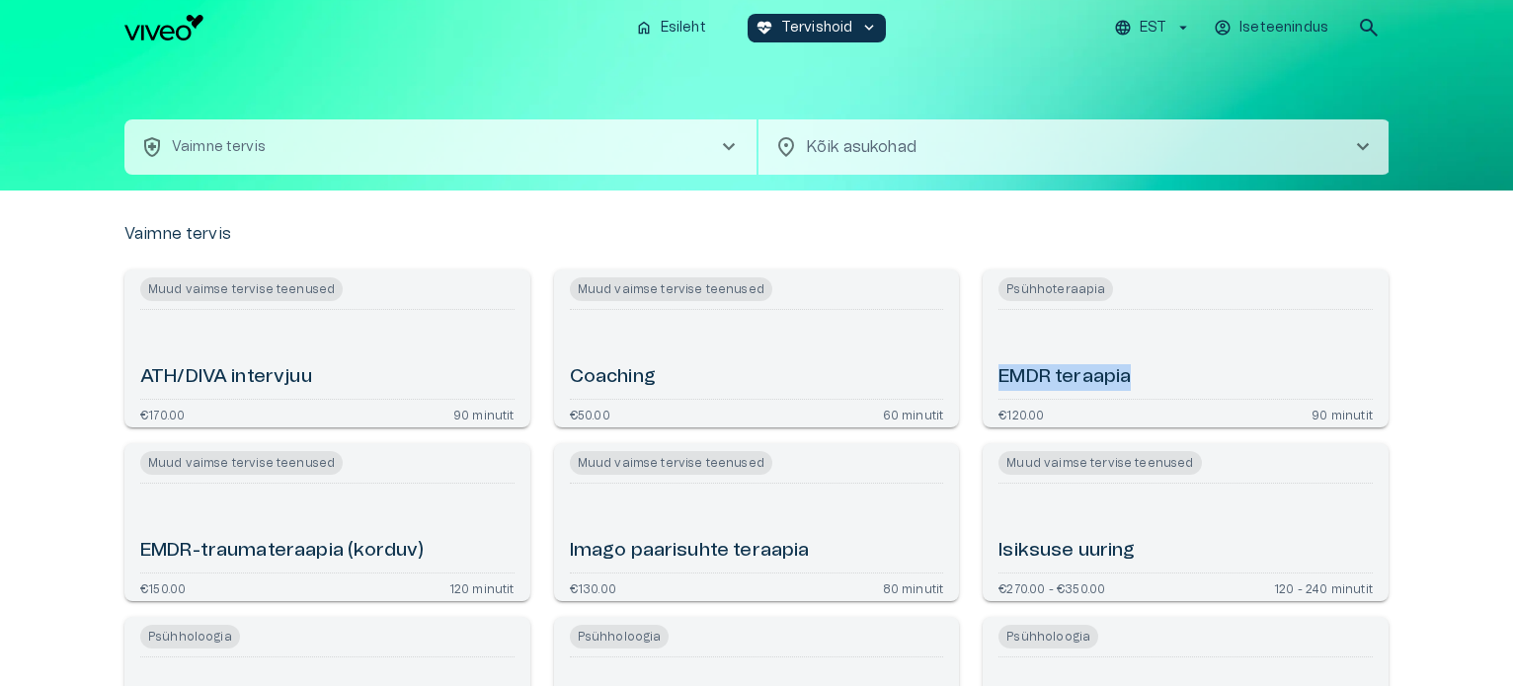
drag, startPoint x: 1463, startPoint y: 377, endPoint x: 1463, endPoint y: 401, distance: 23.7
click at [1366, 145] on span "chevron_right" at bounding box center [1363, 147] width 24 height 24
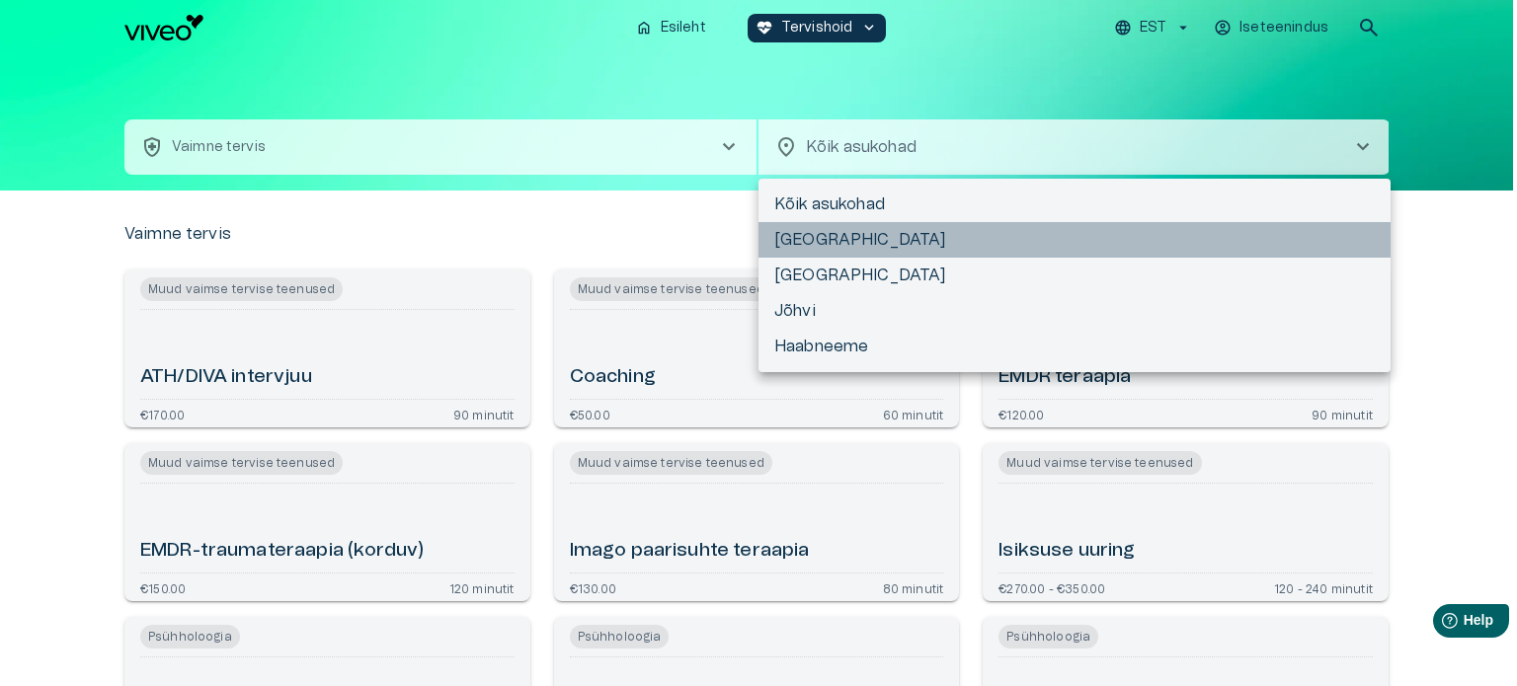
click at [1003, 251] on li "[GEOGRAPHIC_DATA]" at bounding box center [1074, 240] width 632 height 36
type input "**********"
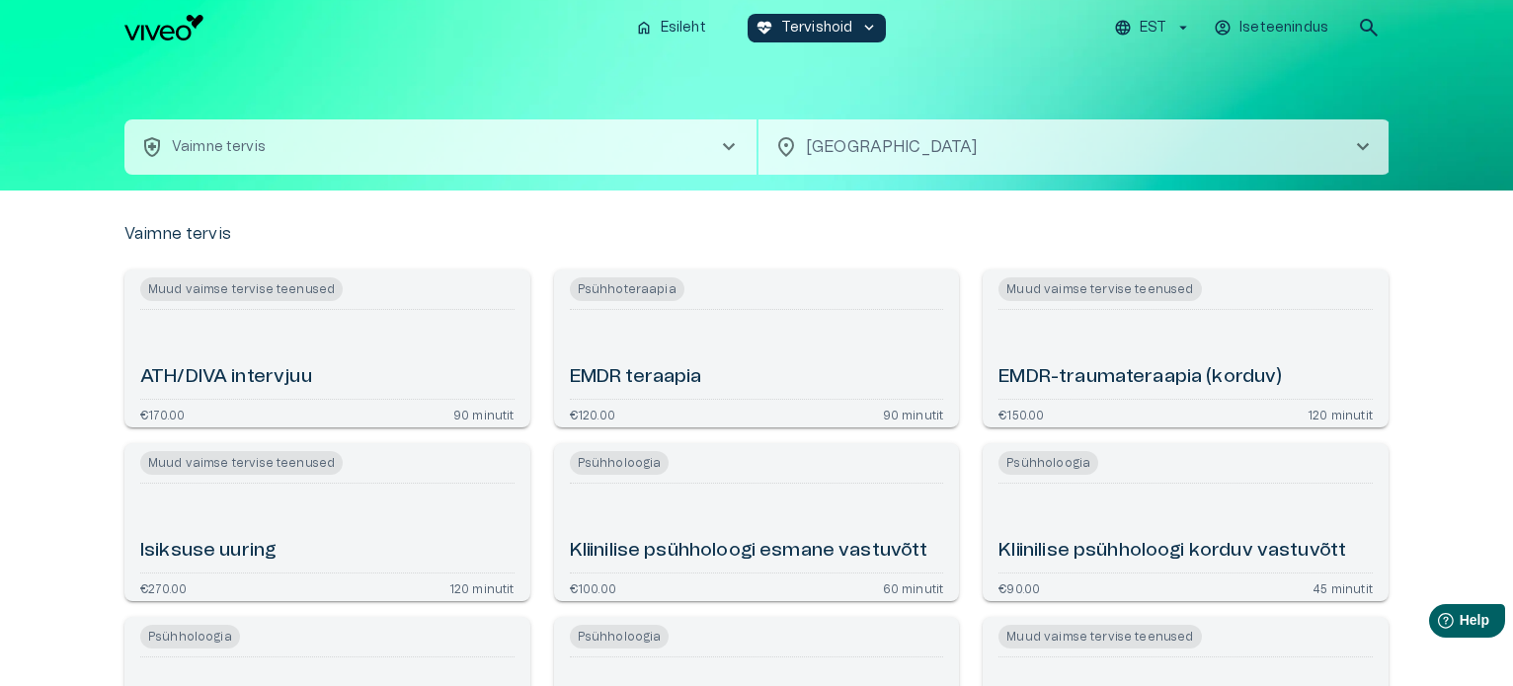
click at [1236, 535] on div "Kliinilise psühholoogi korduv vastuvõtt" at bounding box center [1185, 528] width 374 height 73
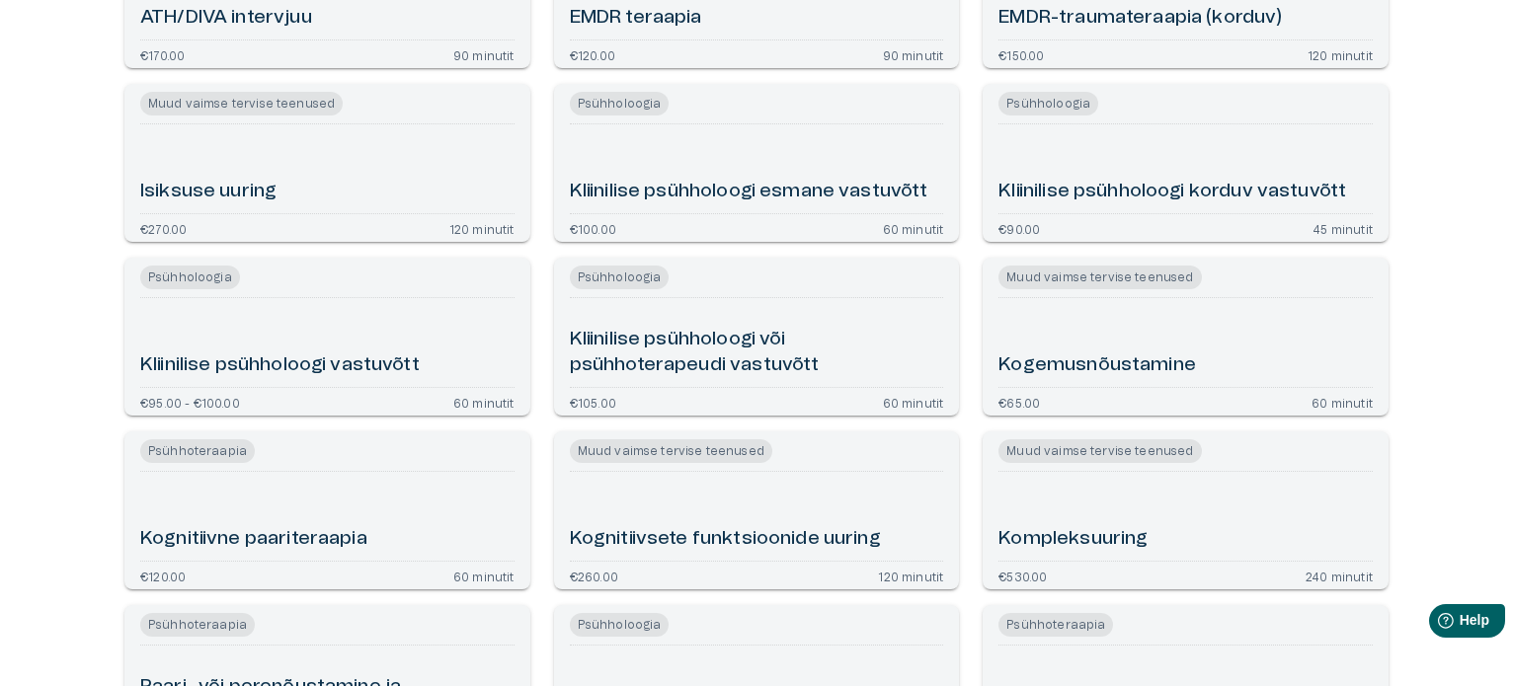
scroll to position [366, 0]
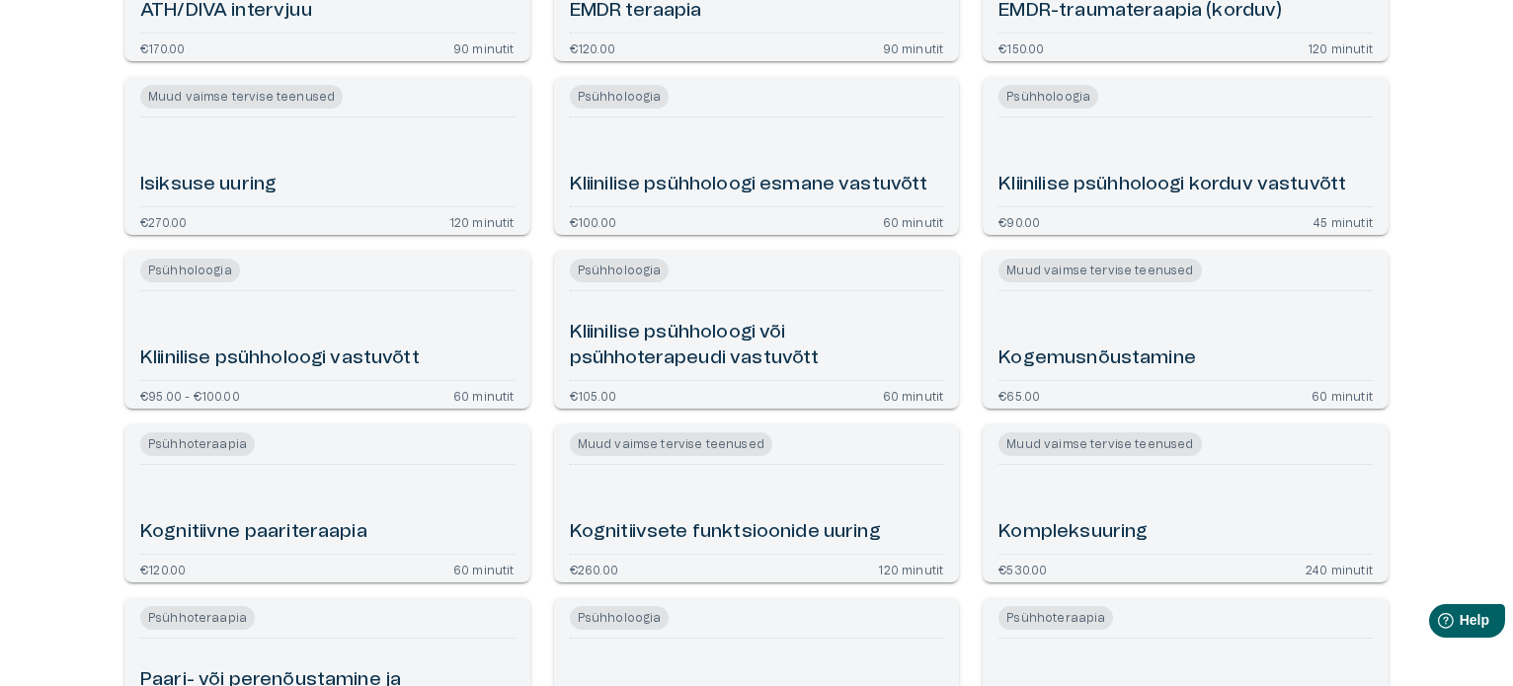
click at [296, 326] on div "Kliinilise psühholoogi vastuvõtt" at bounding box center [327, 335] width 374 height 73
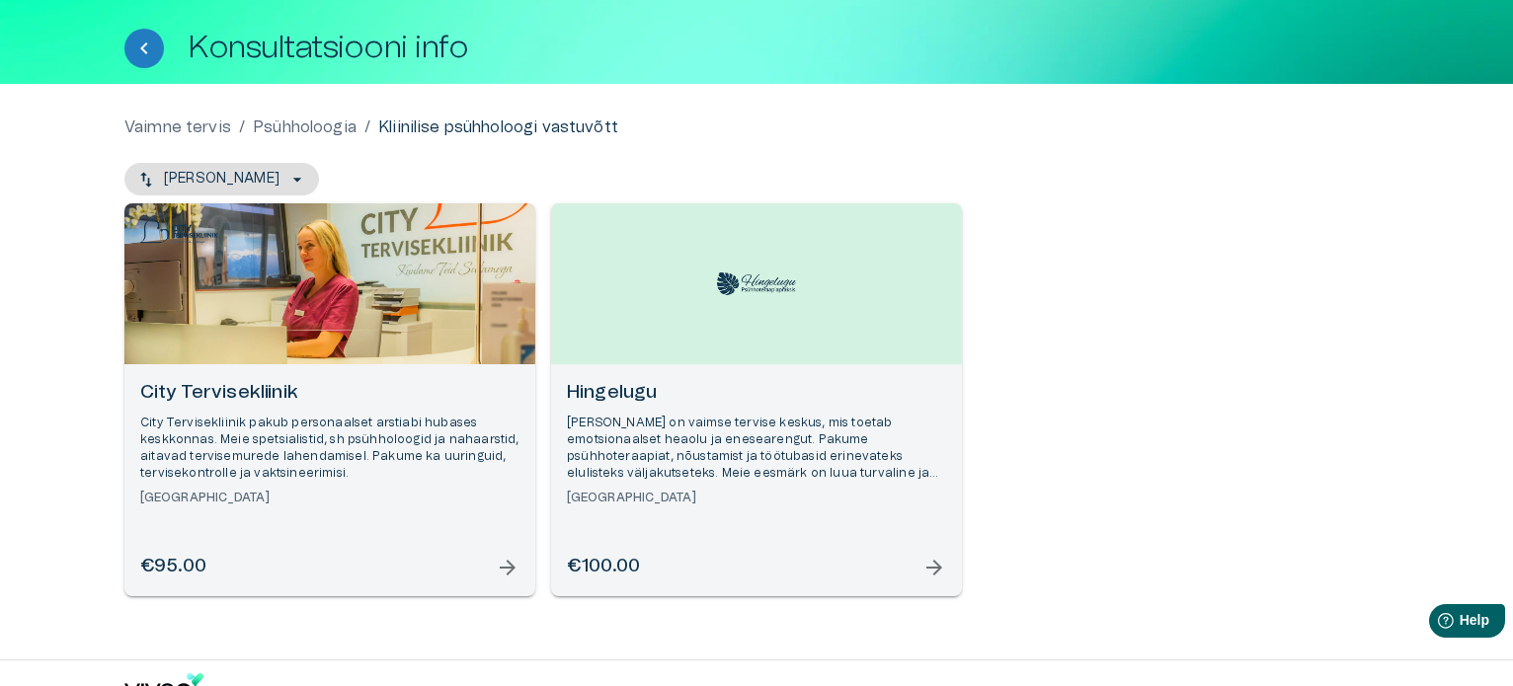
scroll to position [144, 0]
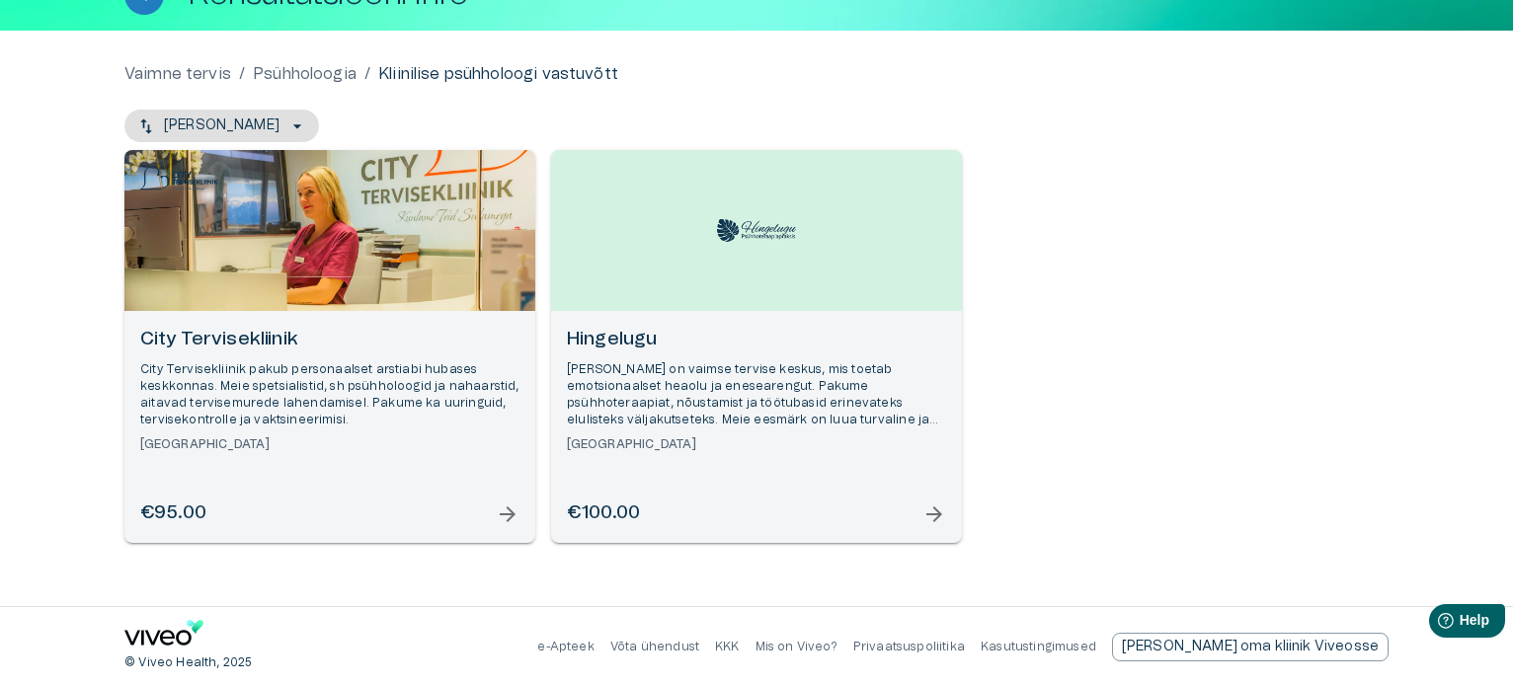
click at [363, 257] on div "Open selected supplier available booking dates" at bounding box center [329, 230] width 411 height 161
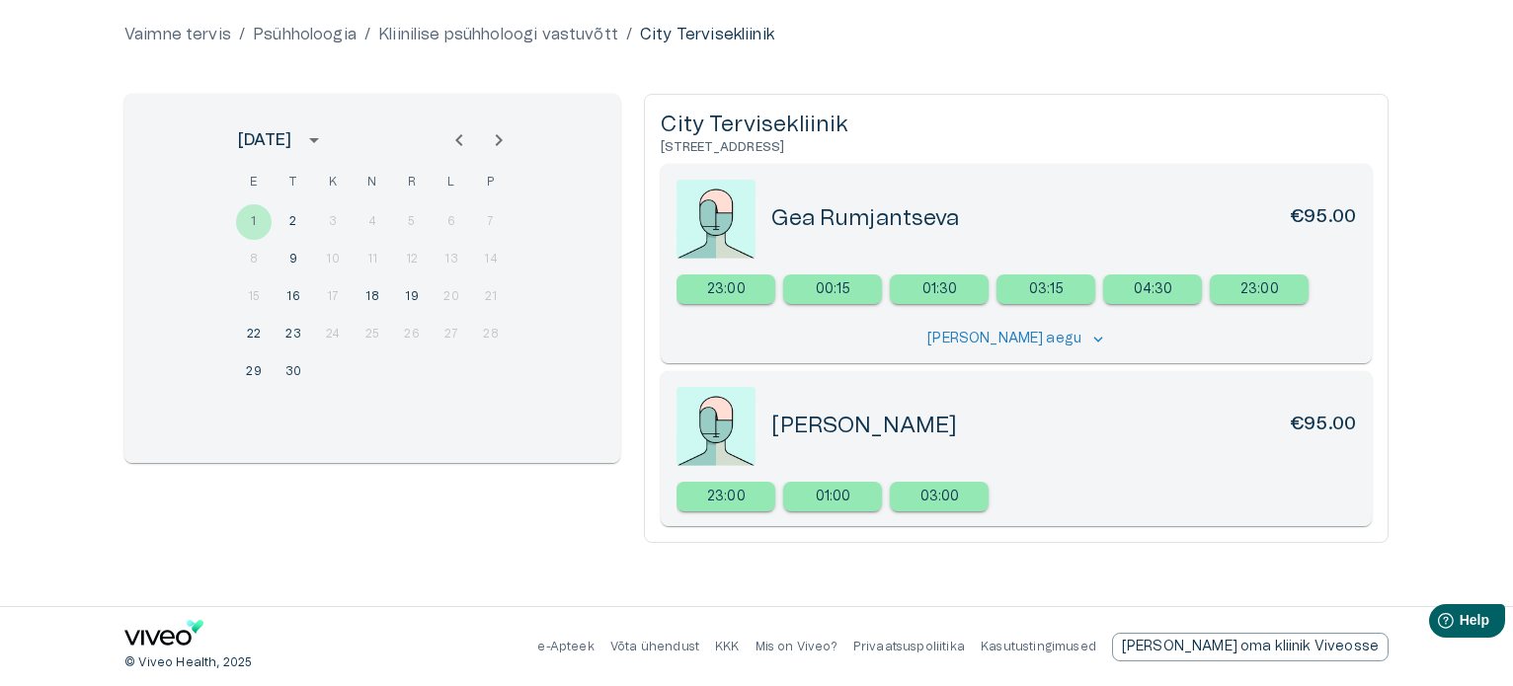
scroll to position [4, 0]
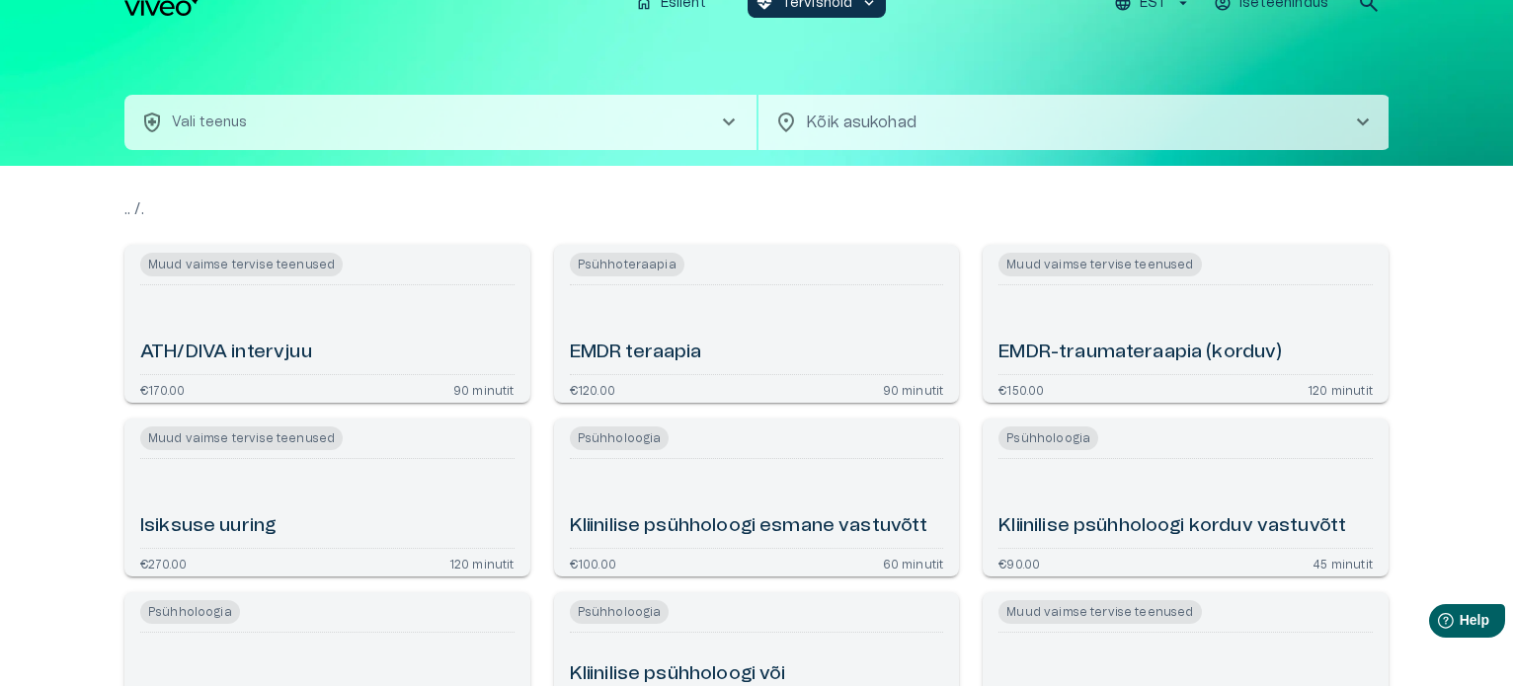
type input "**********"
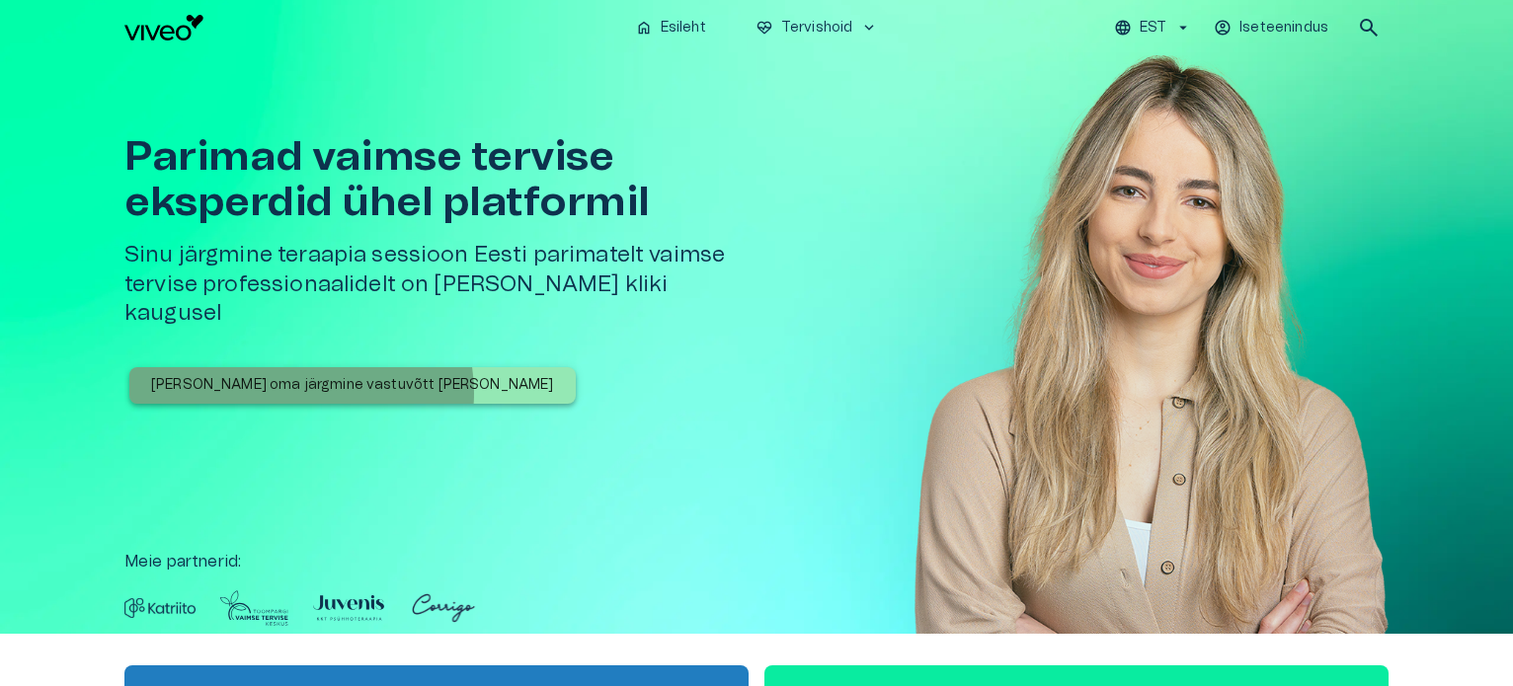
click at [300, 375] on p "[PERSON_NAME] oma järgmine vastuvõtt [PERSON_NAME]" at bounding box center [352, 385] width 403 height 21
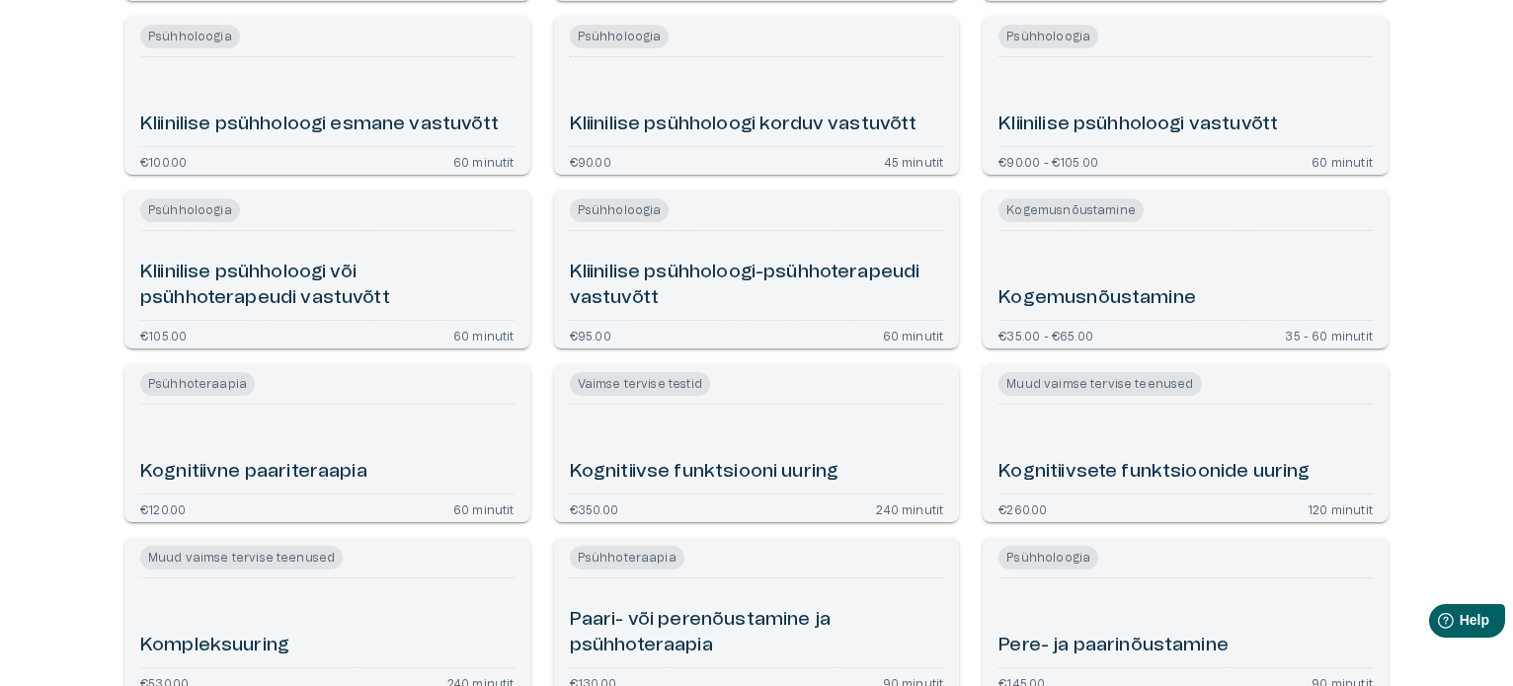
click at [327, 278] on h6 "Kliinilise psühholoogi või psühhoterapeudi vastuvõtt" at bounding box center [327, 286] width 374 height 52
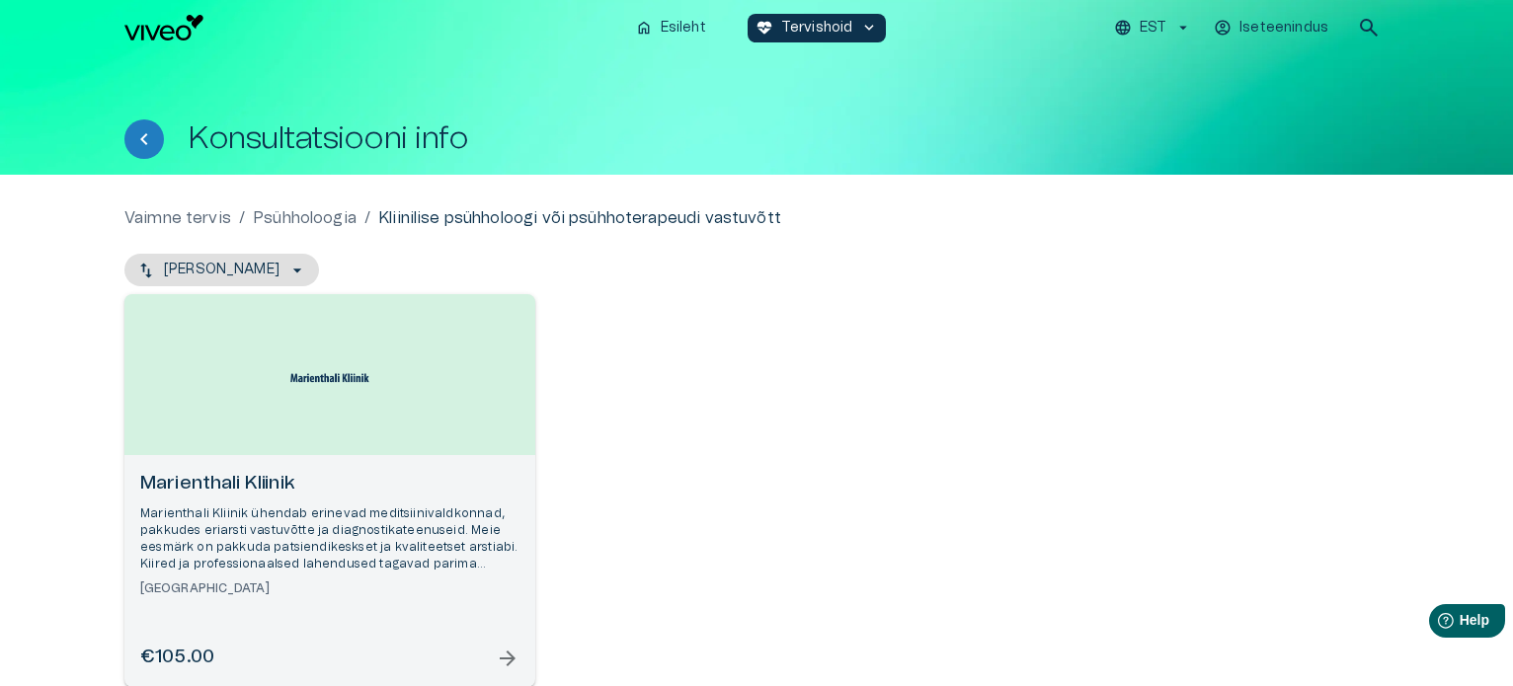
click at [328, 412] on div "Open selected supplier available booking dates" at bounding box center [329, 374] width 411 height 161
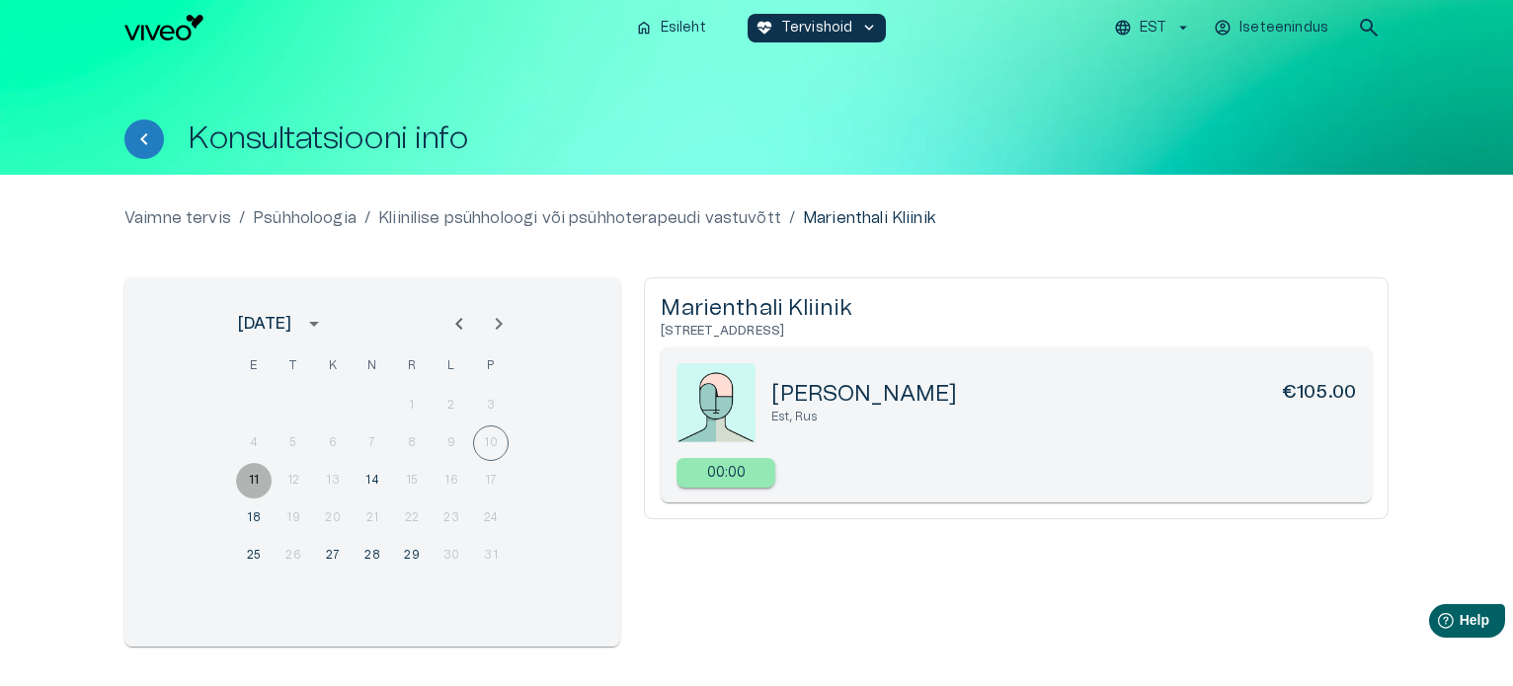
click at [254, 477] on button "11" at bounding box center [254, 481] width 36 height 36
click at [372, 477] on button "14" at bounding box center [372, 481] width 36 height 36
click at [740, 472] on p "04:30" at bounding box center [726, 473] width 39 height 21
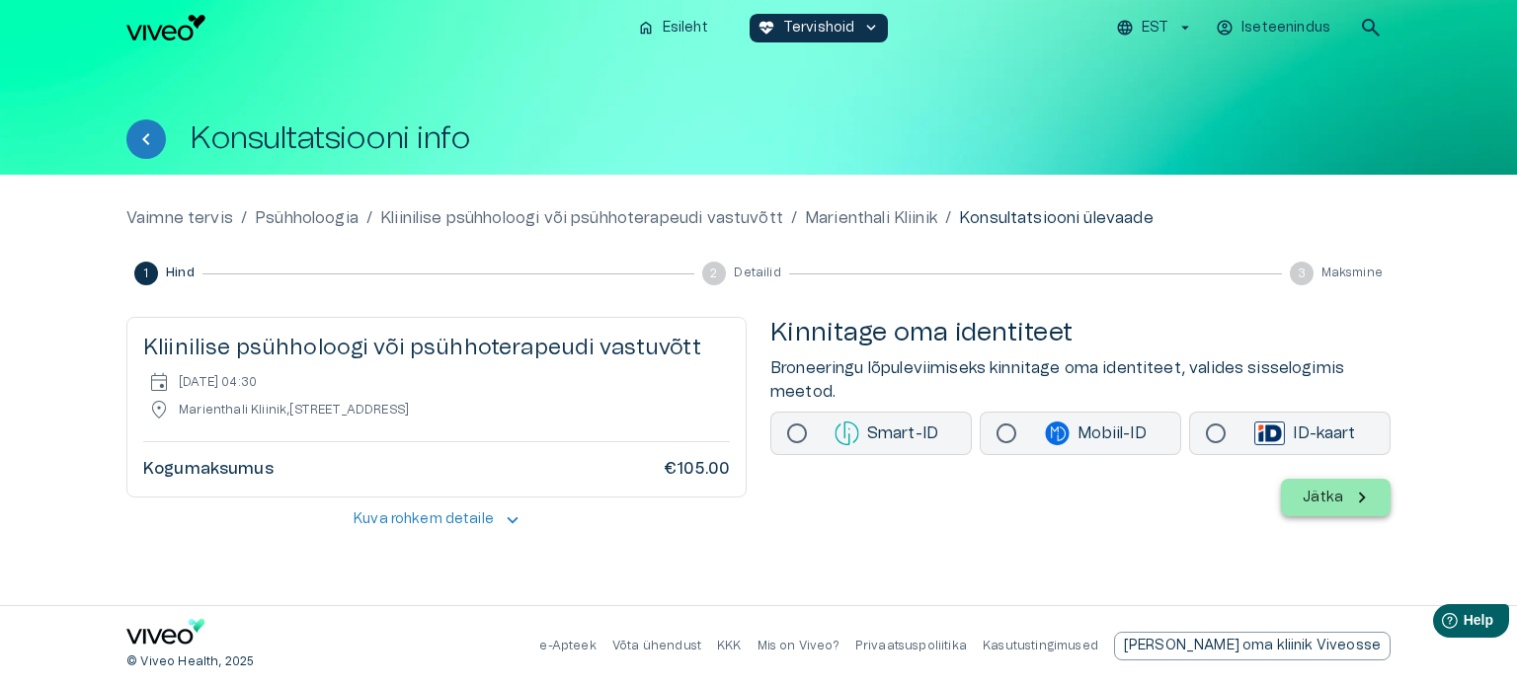
drag, startPoint x: 1516, startPoint y: 117, endPoint x: 1516, endPoint y: 161, distance: 43.4
click at [1512, 161] on div "Konsultatsiooni info" at bounding box center [758, 114] width 1517 height 119
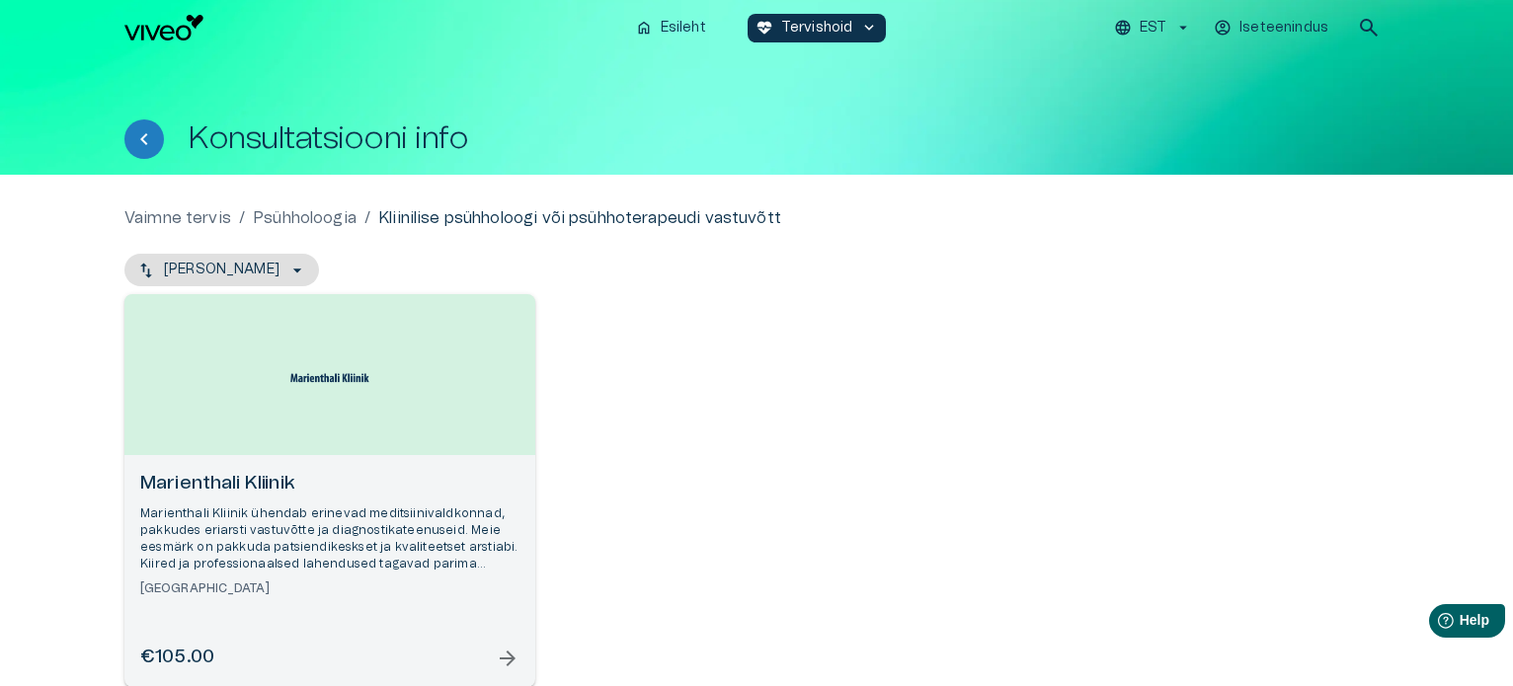
scroll to position [735, 0]
